Goal: Task Accomplishment & Management: Manage account settings

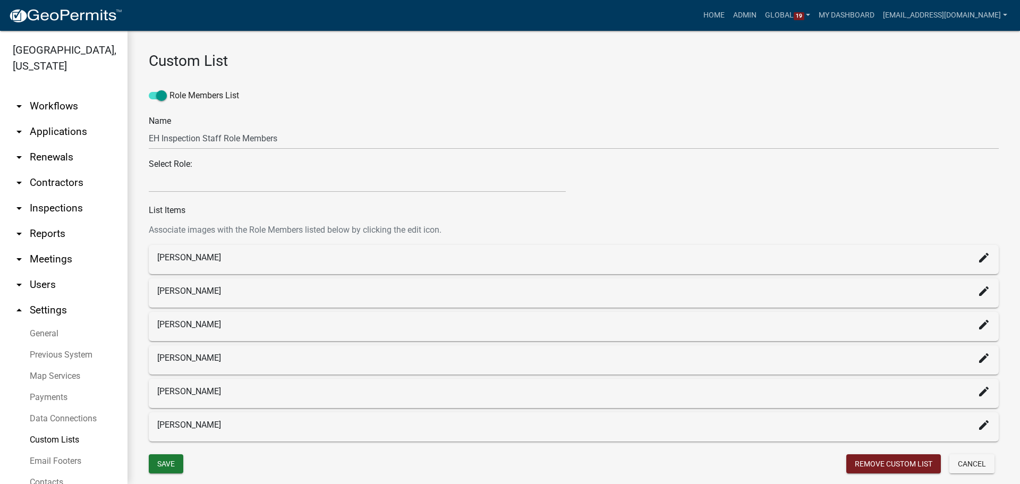
select select
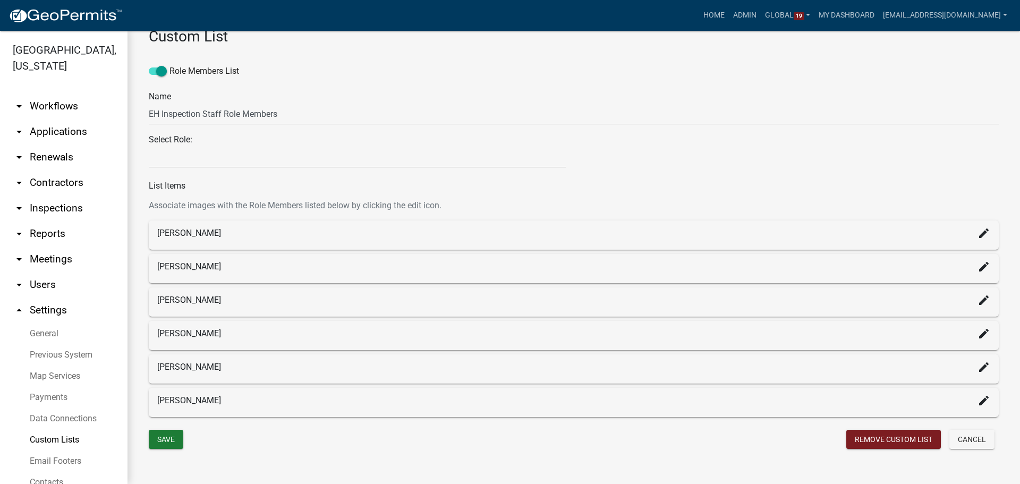
scroll to position [36, 0]
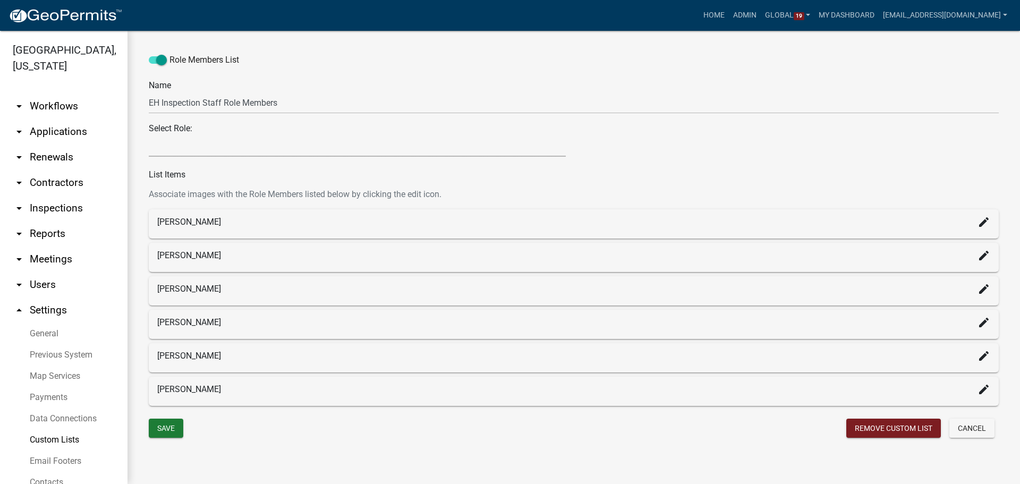
click at [282, 150] on select "Feedlot Officer GIS Coordinator - IT Public Works Maint Supervisor Planning and…" at bounding box center [357, 146] width 417 height 22
drag, startPoint x: 414, startPoint y: 46, endPoint x: 521, endPoint y: 40, distance: 107.5
click at [414, 46] on div "Role Members List Name EH Inspection Staff Role Members" at bounding box center [574, 76] width 850 height 75
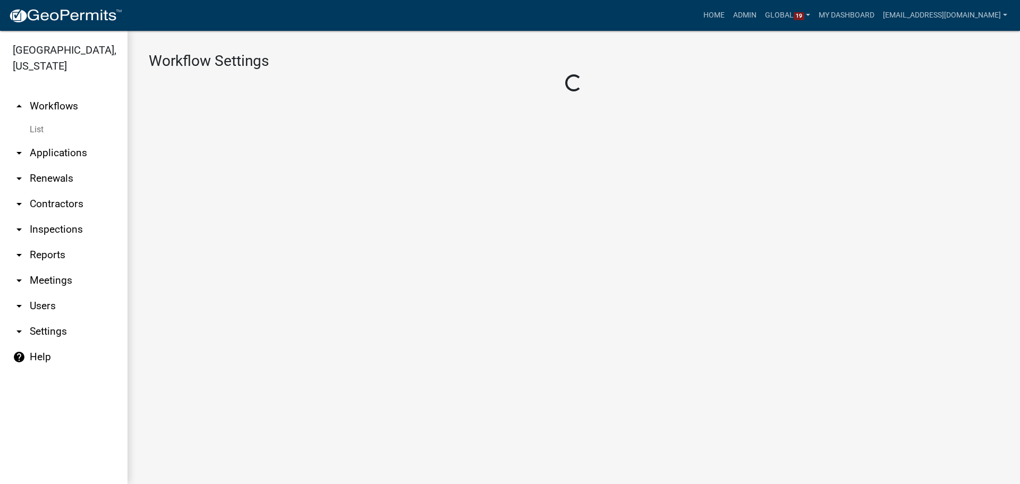
select select "1"
select select "2fdccdfa-7728-4211-88ce-e4301666c427"
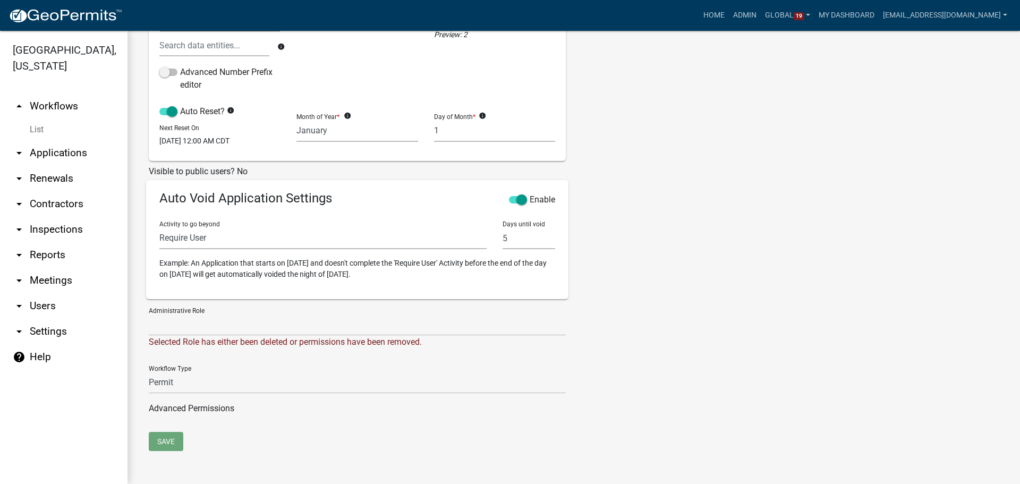
scroll to position [296, 0]
click at [440, 427] on div "Name Wetland Application Description Application Description Template ParcelID …" at bounding box center [357, 109] width 433 height 646
click at [217, 322] on select "Admin EH Administrative Assistant EH Inspection Staff P&D Admin EH Admin EH Dir…" at bounding box center [357, 325] width 417 height 22
click at [796, 281] on div "Name Wetland Application Description Application Description Template ParcelID …" at bounding box center [574, 109] width 866 height 646
click at [601, 350] on div "Tags New Tag * Add Zoning and Environmental Services delete" at bounding box center [682, 109] width 217 height 646
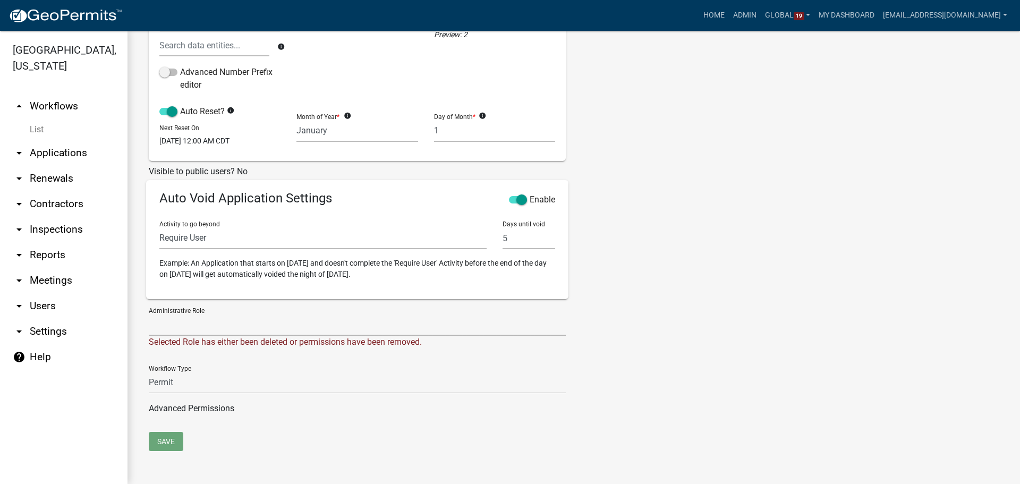
click at [228, 330] on select "Admin EH Administrative Assistant EH Inspection Staff P&D Admin EH Admin EH Dir…" at bounding box center [357, 325] width 417 height 22
select select "03540cc7-cae6-4ec5-9df4-19164d3ec826"
click at [149, 314] on select "Admin EH Administrative Assistant EH Inspection Staff P&D Admin EH Admin EH Dir…" at bounding box center [357, 325] width 417 height 22
drag, startPoint x: 621, startPoint y: 366, endPoint x: 563, endPoint y: 327, distance: 70.2
click at [622, 366] on div "Tags New Tag * Add Zoning and Environmental Services delete" at bounding box center [682, 109] width 217 height 646
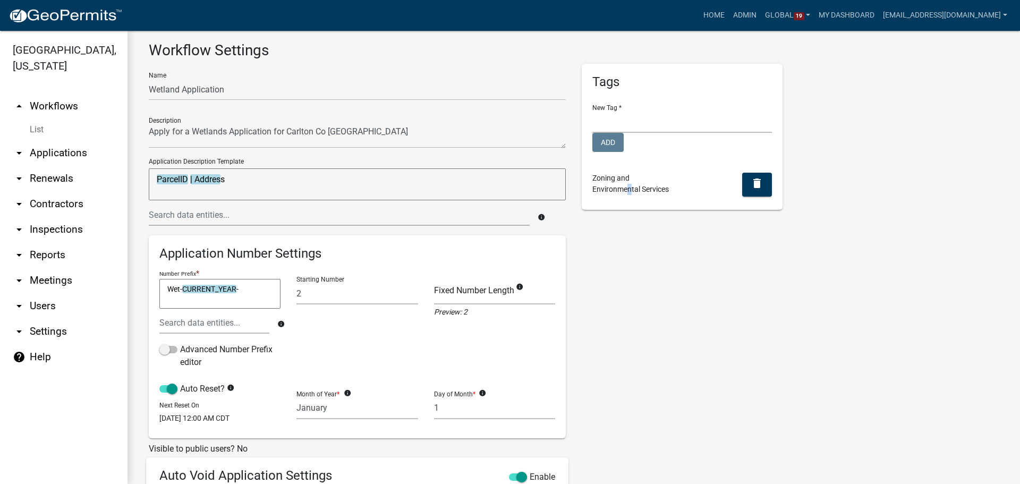
scroll to position [0, 0]
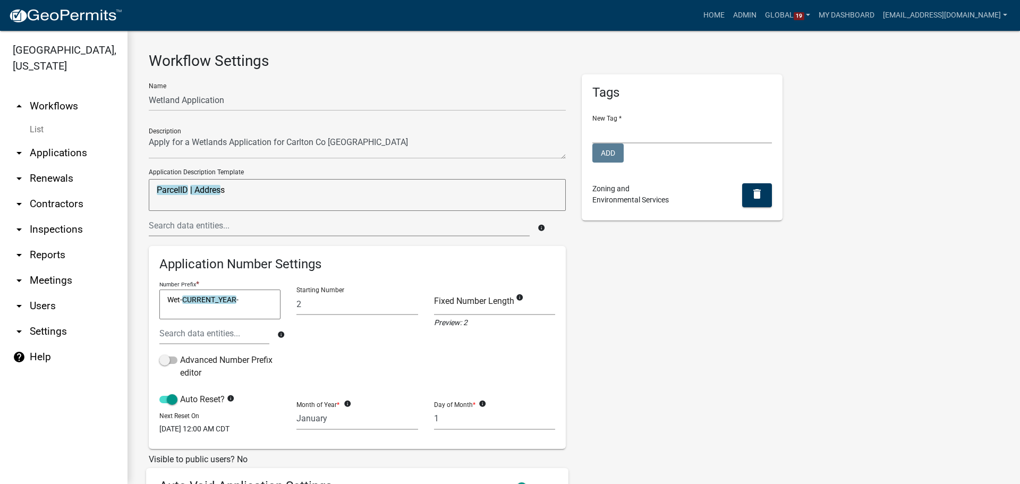
click at [604, 309] on div "Tags New Tag * Add Zoning and Environmental Services delete" at bounding box center [682, 397] width 217 height 646
click at [632, 260] on div "Tags New Tag * Add Zoning and Environmental Services delete" at bounding box center [682, 397] width 217 height 646
click at [617, 274] on div "Tags New Tag * Add Zoning and Environmental Services delete" at bounding box center [682, 397] width 217 height 646
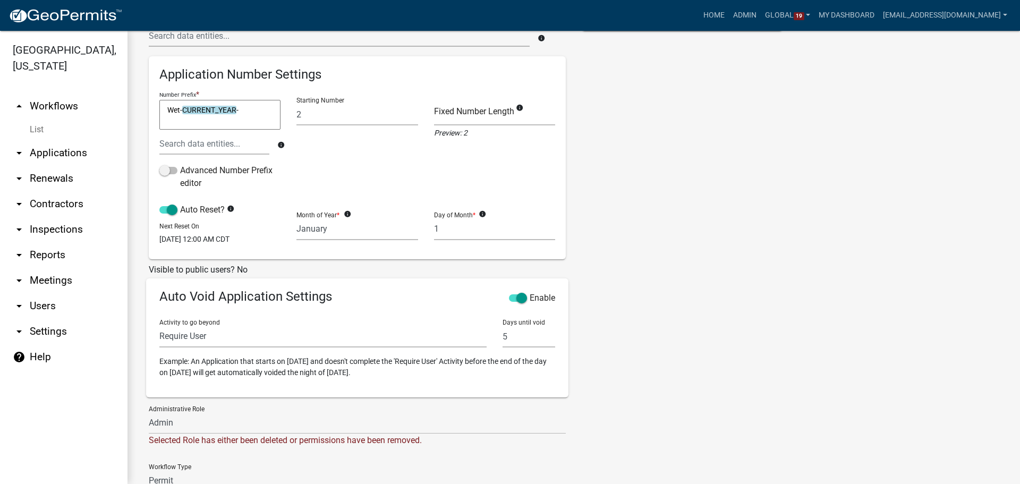
scroll to position [296, 0]
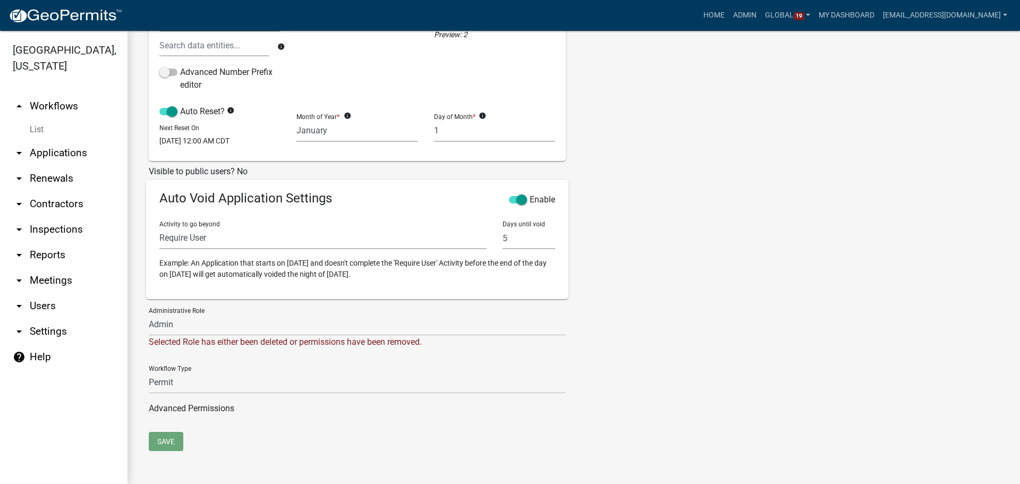
click at [203, 408] on link "Advanced Permissions" at bounding box center [192, 408] width 86 height 10
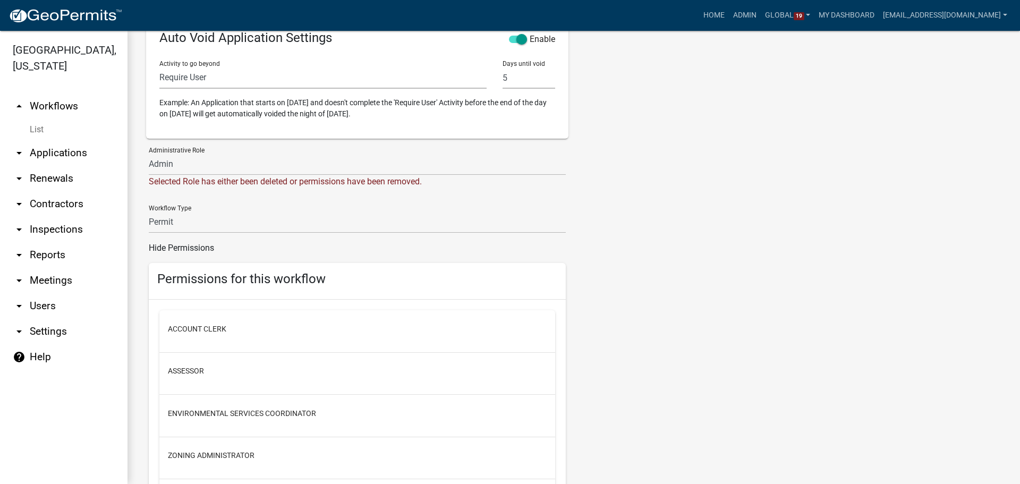
scroll to position [331, 0]
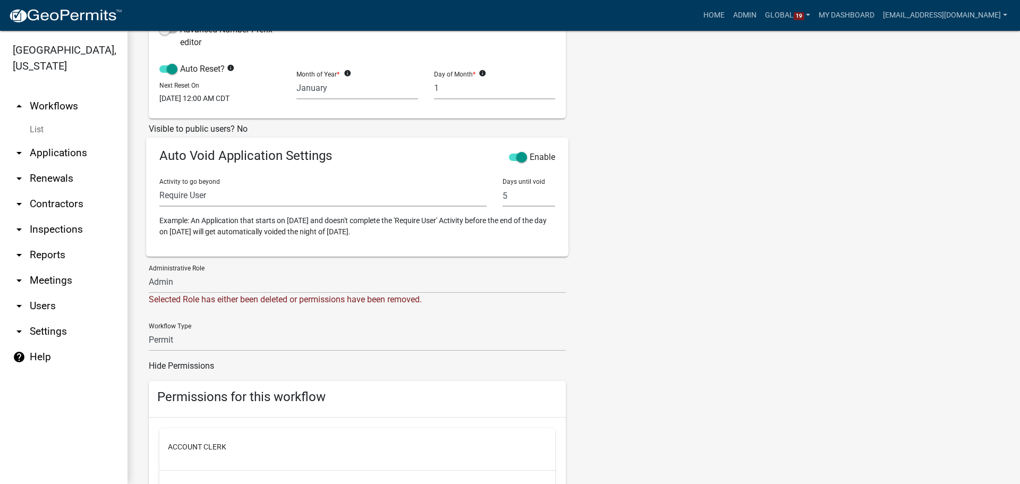
click at [188, 371] on link "Hide Permissions" at bounding box center [181, 366] width 65 height 10
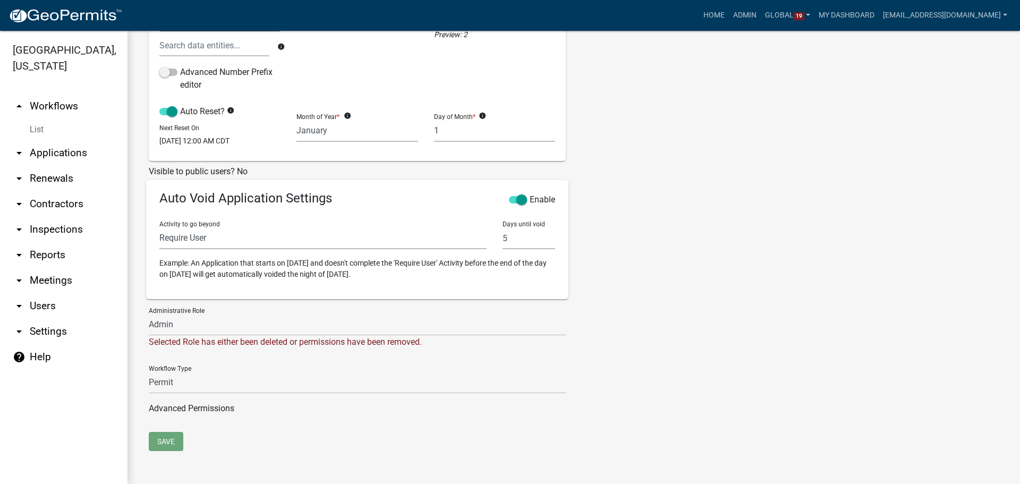
scroll to position [296, 0]
click at [622, 353] on div "Tags New Tag * Add Zoning and Environmental Services delete" at bounding box center [682, 109] width 217 height 646
click at [605, 322] on div "Tags New Tag * Add Zoning and Environmental Services delete" at bounding box center [682, 109] width 217 height 646
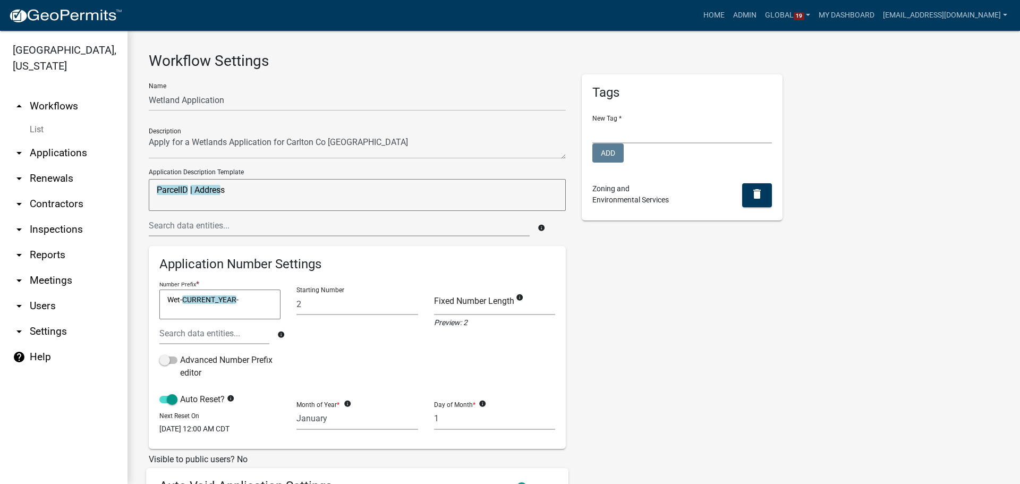
click at [580, 280] on div "Tags New Tag * Add Zoning and Environmental Services delete" at bounding box center [682, 397] width 217 height 646
click at [576, 266] on div "Tags New Tag * Add Zoning and Environmental Services delete" at bounding box center [682, 397] width 217 height 646
click at [574, 318] on div "Tags New Tag * Add Zoning and Environmental Services delete" at bounding box center [682, 397] width 217 height 646
click at [139, 120] on div "Workflow Settings Name Wetland Application Description Application Description …" at bounding box center [574, 401] width 893 height 741
click at [615, 341] on div "Tags New Tag * Add Zoning and Environmental Services delete" at bounding box center [682, 397] width 217 height 646
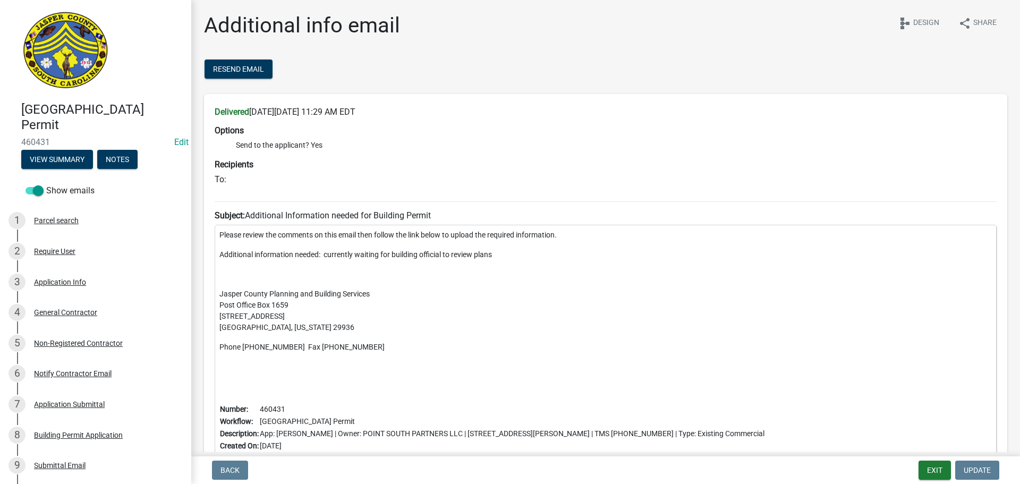
scroll to position [256, 0]
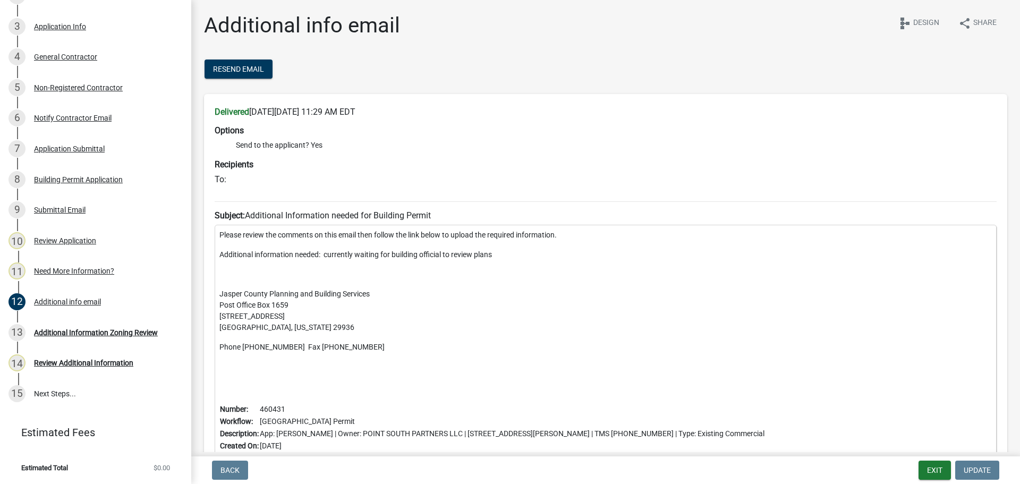
click at [554, 23] on div "Additional info email share Share schema Design" at bounding box center [606, 30] width 804 height 34
click at [491, 56] on div "Additional info email share Share schema Design Resend Email Delivered [DATE][D…" at bounding box center [606, 263] width 820 height 500
